Goal: Transaction & Acquisition: Purchase product/service

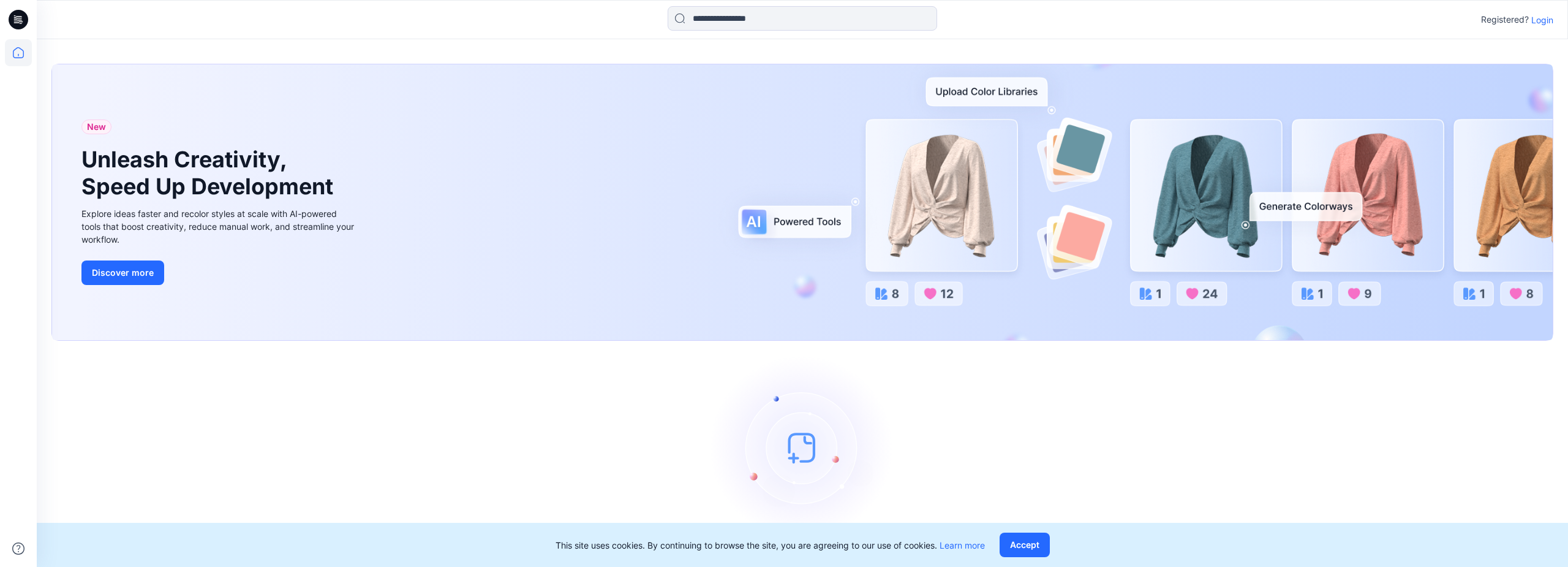
click at [1534, 20] on p "Login" at bounding box center [1542, 20] width 22 height 13
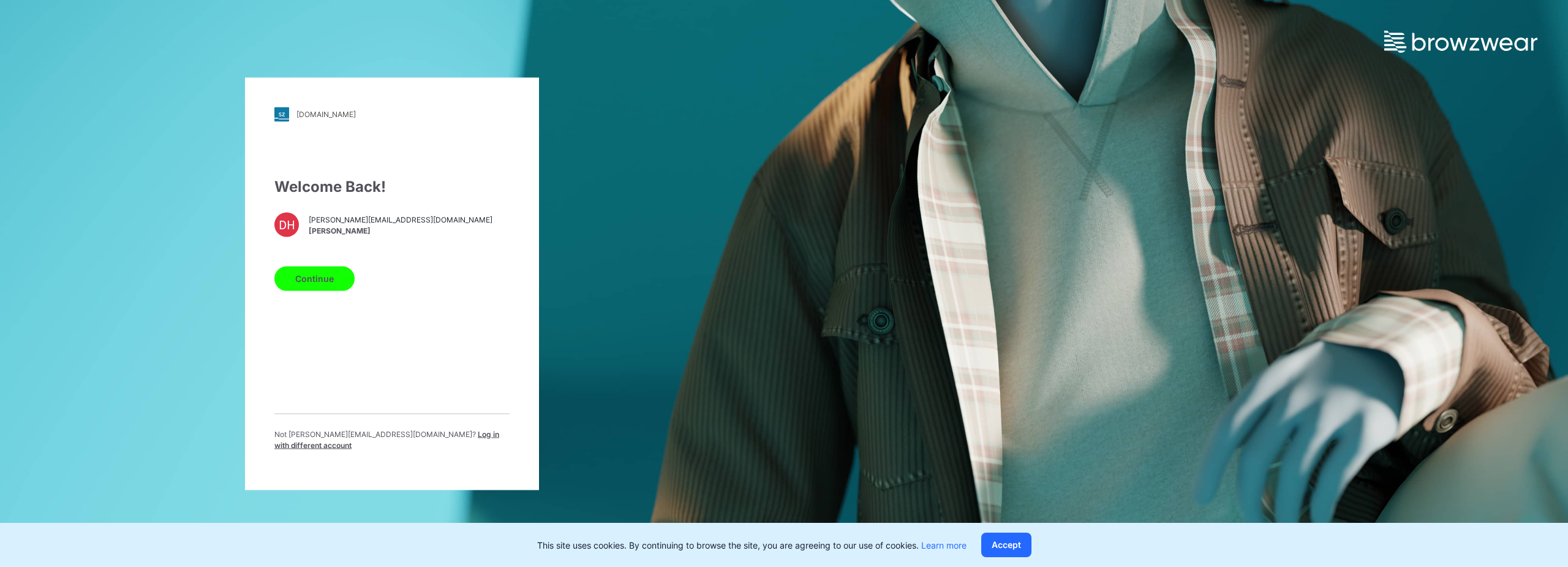
click at [337, 283] on button "Continue" at bounding box center [314, 278] width 81 height 25
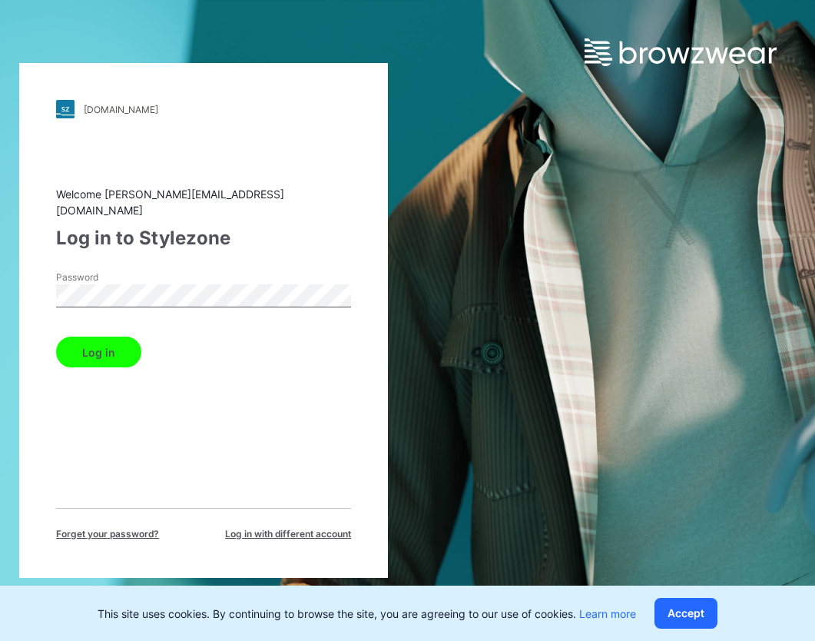
click at [98, 337] on button "Log in" at bounding box center [98, 352] width 85 height 31
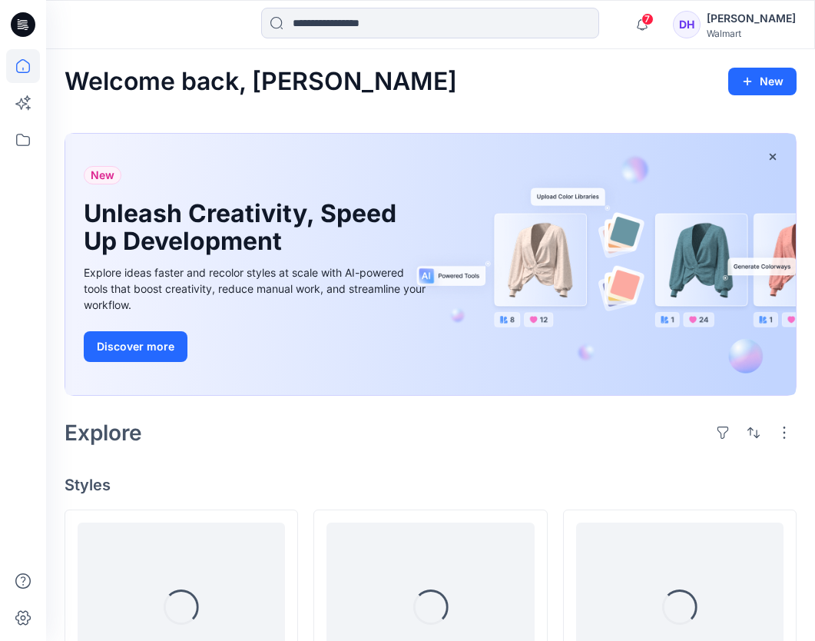
scroll to position [176, 0]
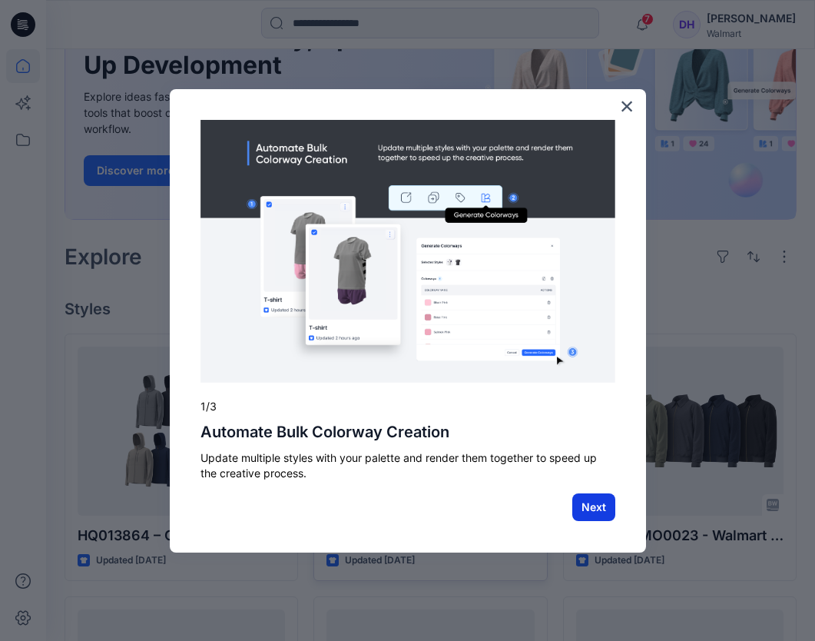
click at [583, 498] on button "Next" at bounding box center [593, 507] width 43 height 28
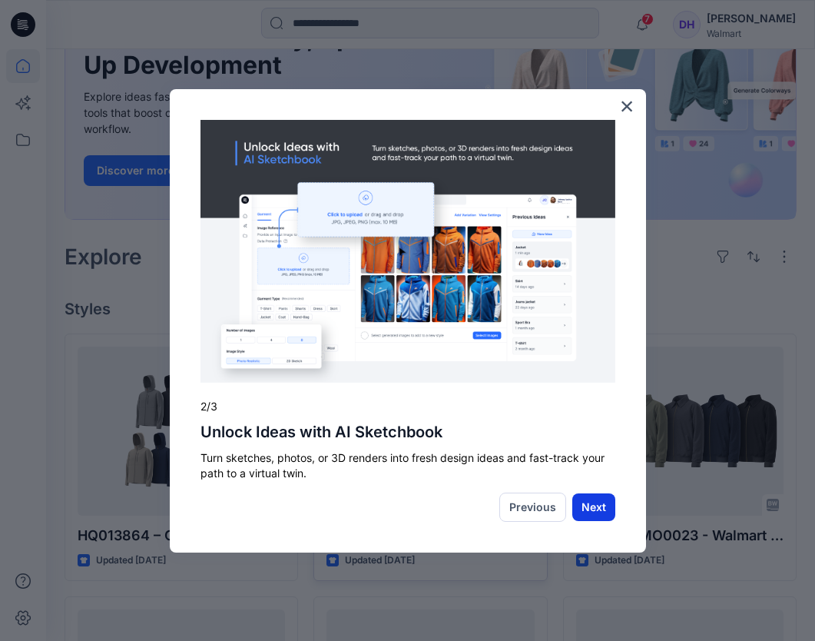
click at [586, 506] on button "Next" at bounding box center [593, 507] width 43 height 28
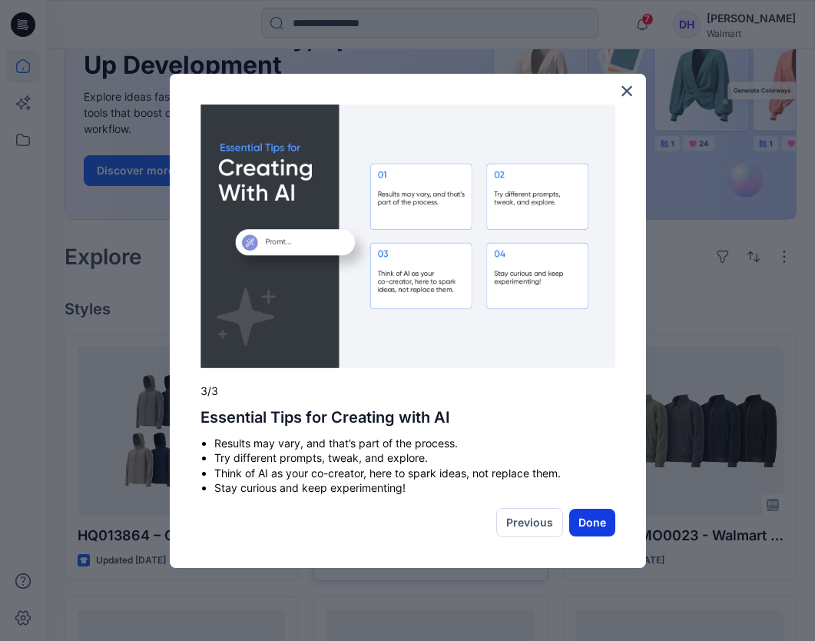
click at [597, 521] on button "Done" at bounding box center [592, 523] width 46 height 28
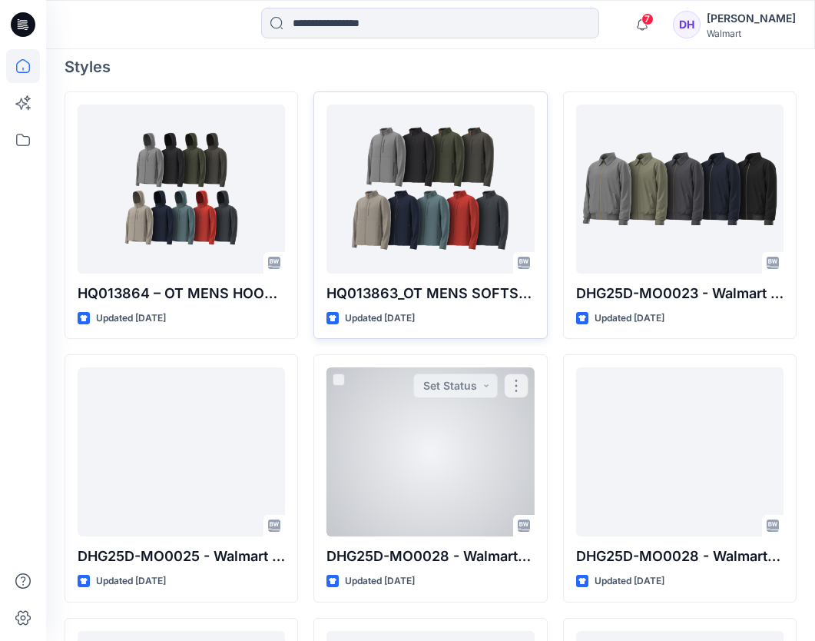
scroll to position [432, 0]
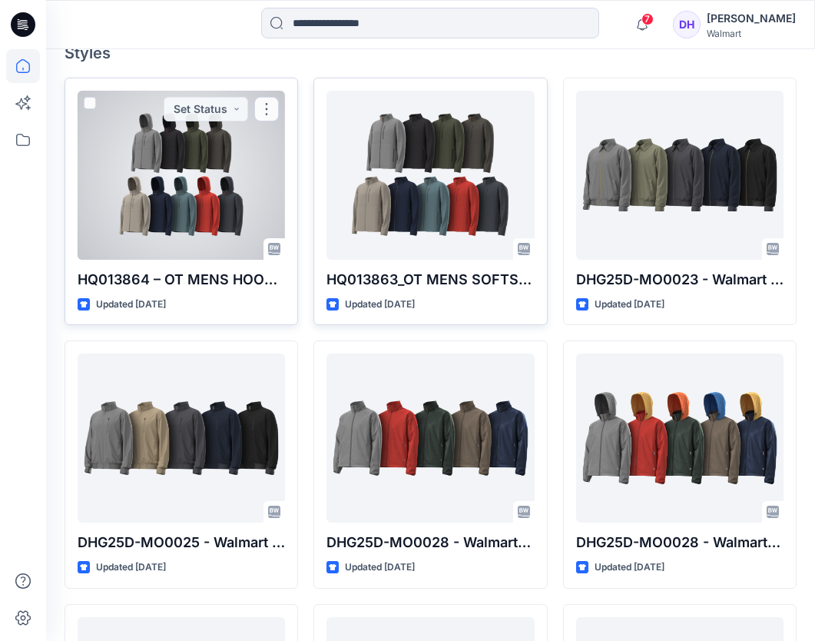
click at [203, 211] on div at bounding box center [181, 175] width 207 height 169
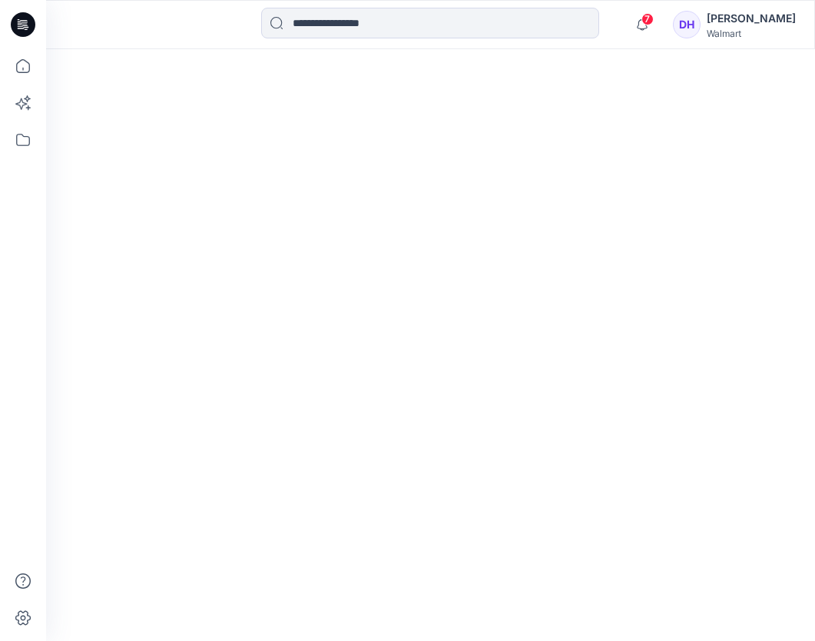
click at [203, 211] on div at bounding box center [430, 345] width 769 height 592
